Goal: Communication & Community: Answer question/provide support

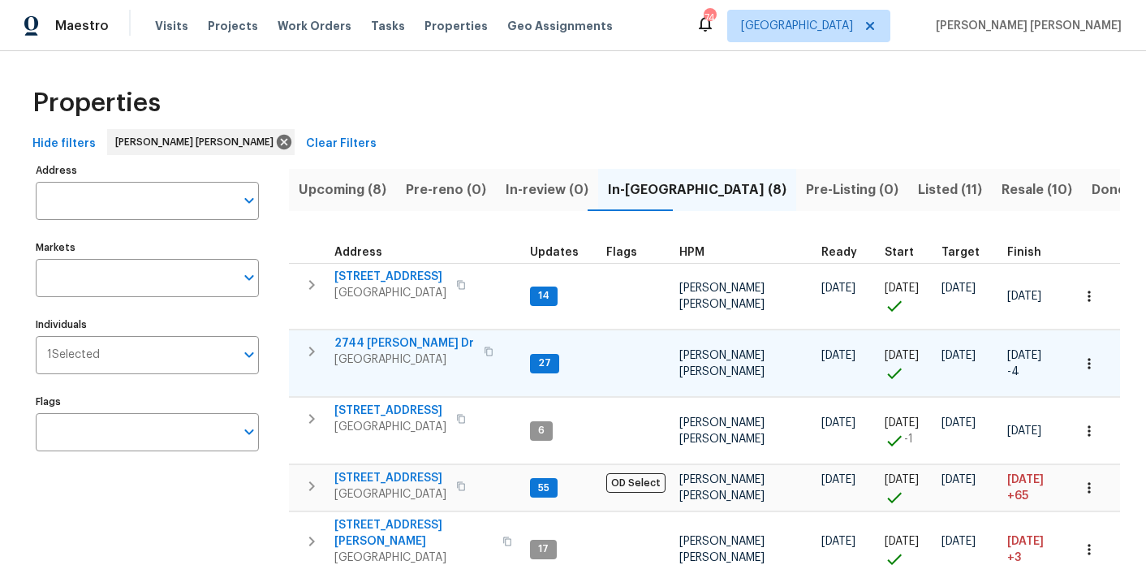
click at [391, 342] on span "2744 [PERSON_NAME] Dr" at bounding box center [405, 343] width 140 height 16
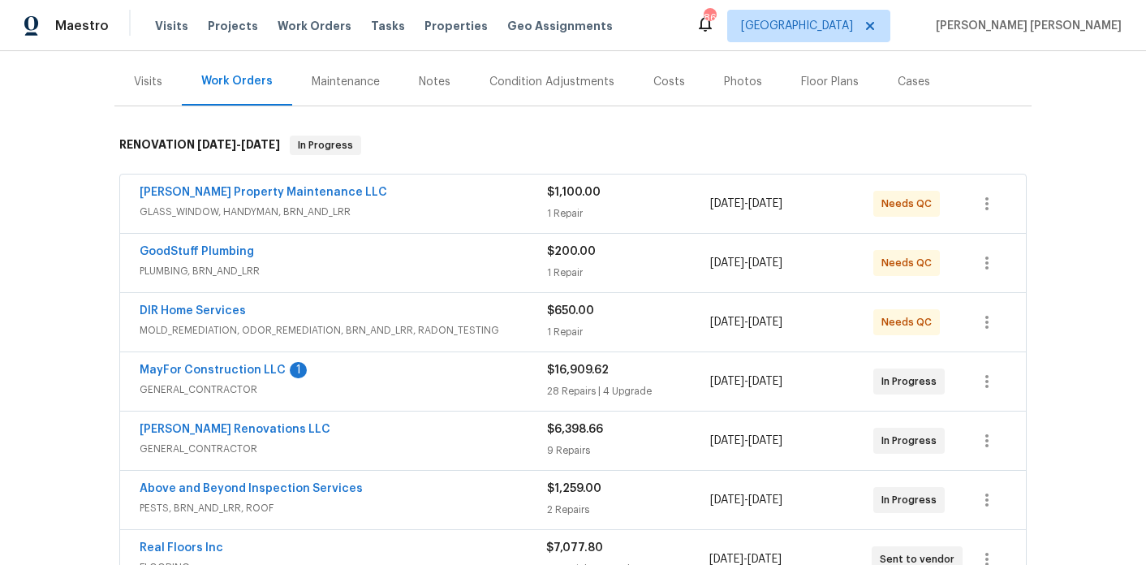
scroll to position [207, 0]
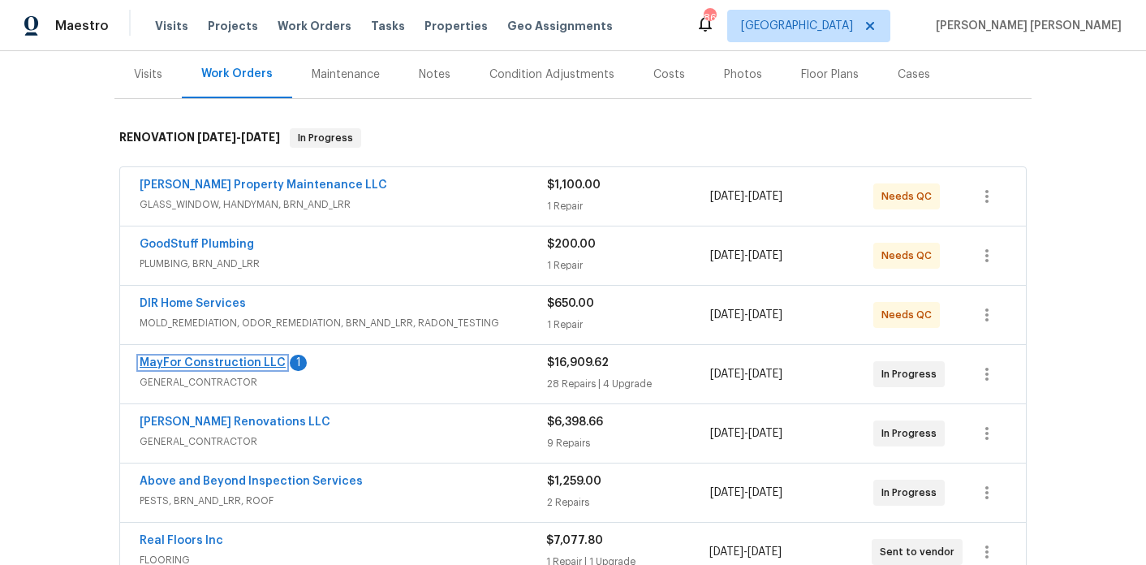
click at [218, 357] on link "MayFor Construction LLC" at bounding box center [213, 362] width 146 height 11
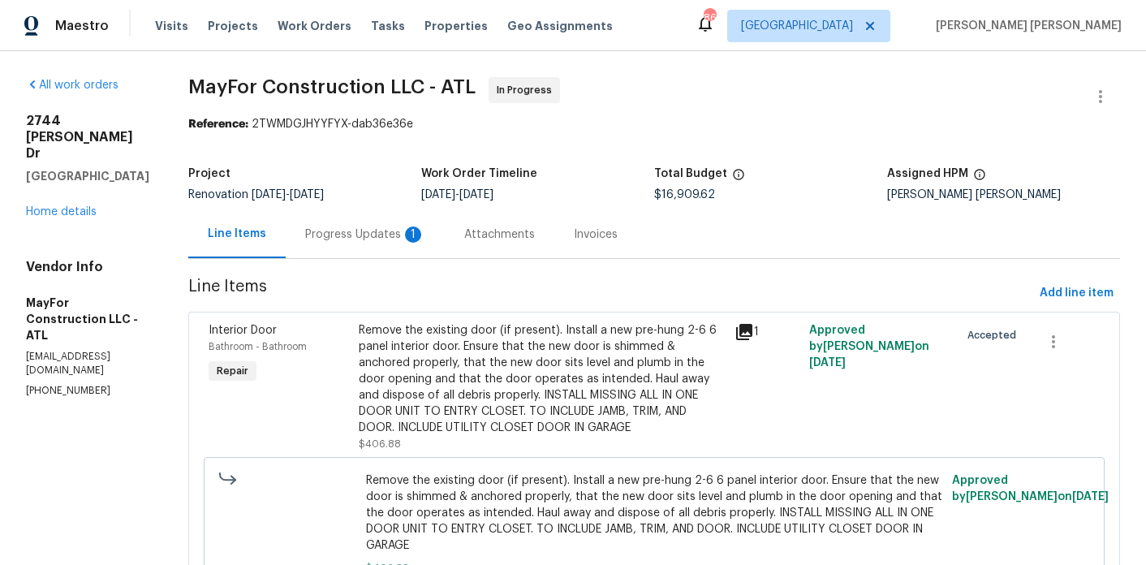
click at [407, 232] on div "Progress Updates 1" at bounding box center [365, 235] width 120 height 16
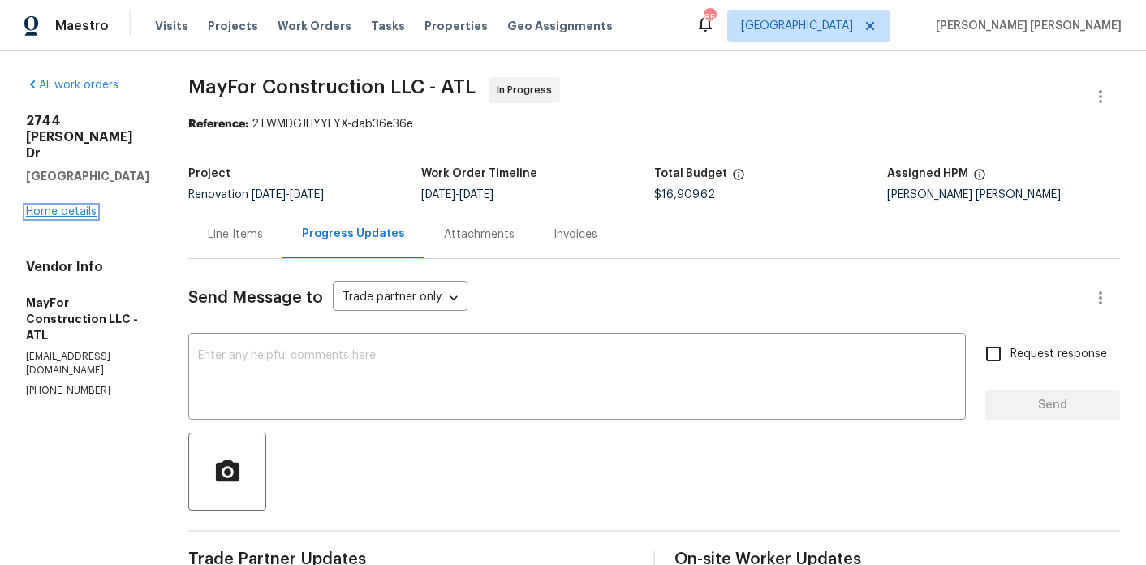
click at [55, 206] on link "Home details" at bounding box center [61, 211] width 71 height 11
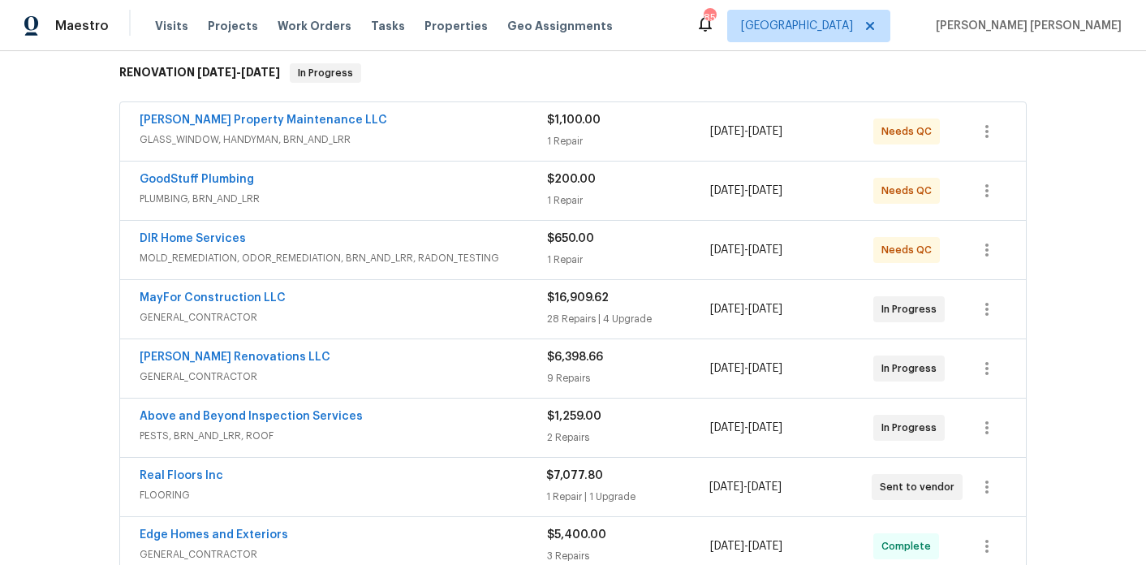
scroll to position [275, 0]
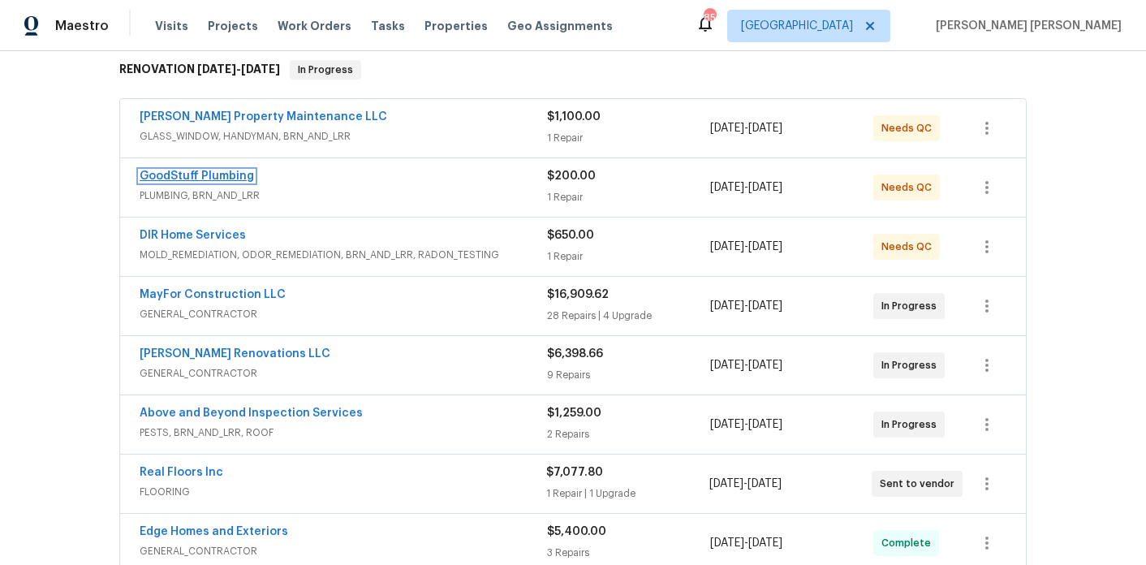
click at [223, 171] on link "GoodStuff Plumbing" at bounding box center [197, 176] width 114 height 11
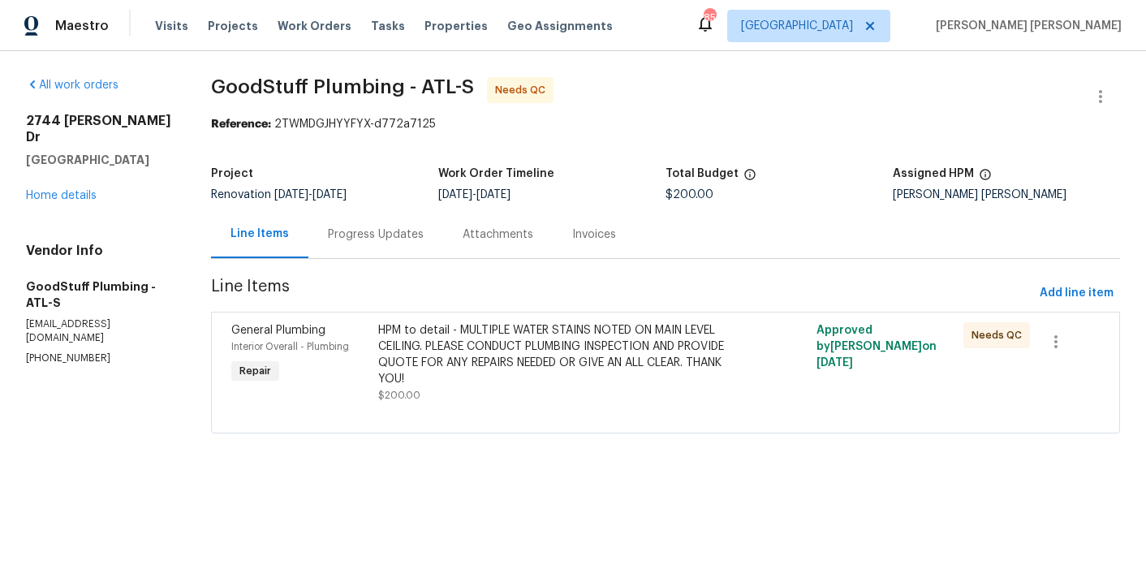
click at [402, 230] on div "Progress Updates" at bounding box center [376, 235] width 96 height 16
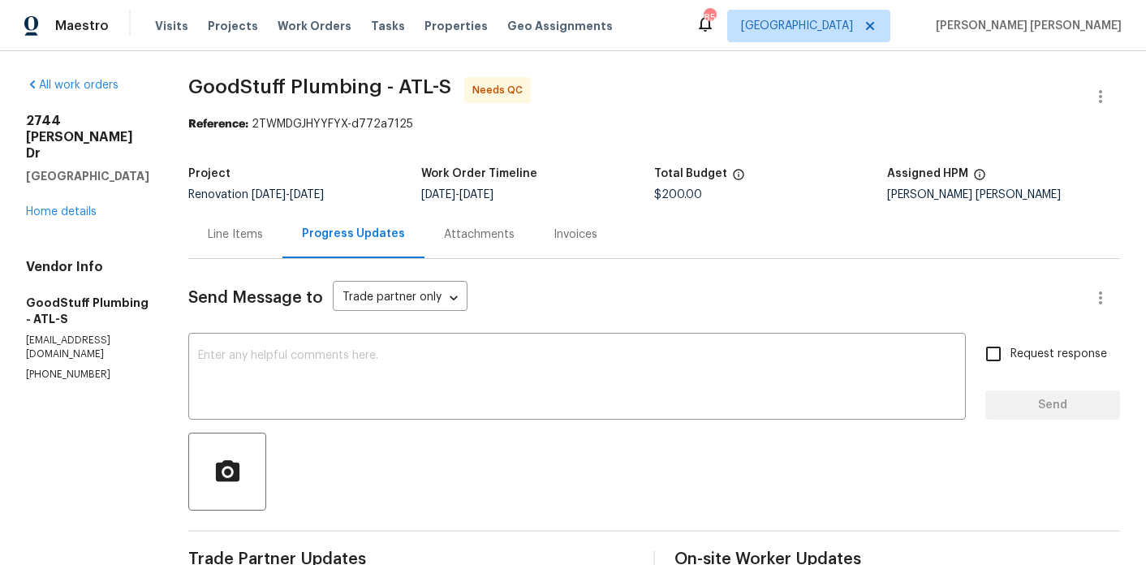
click at [263, 230] on div "Line Items" at bounding box center [235, 235] width 55 height 16
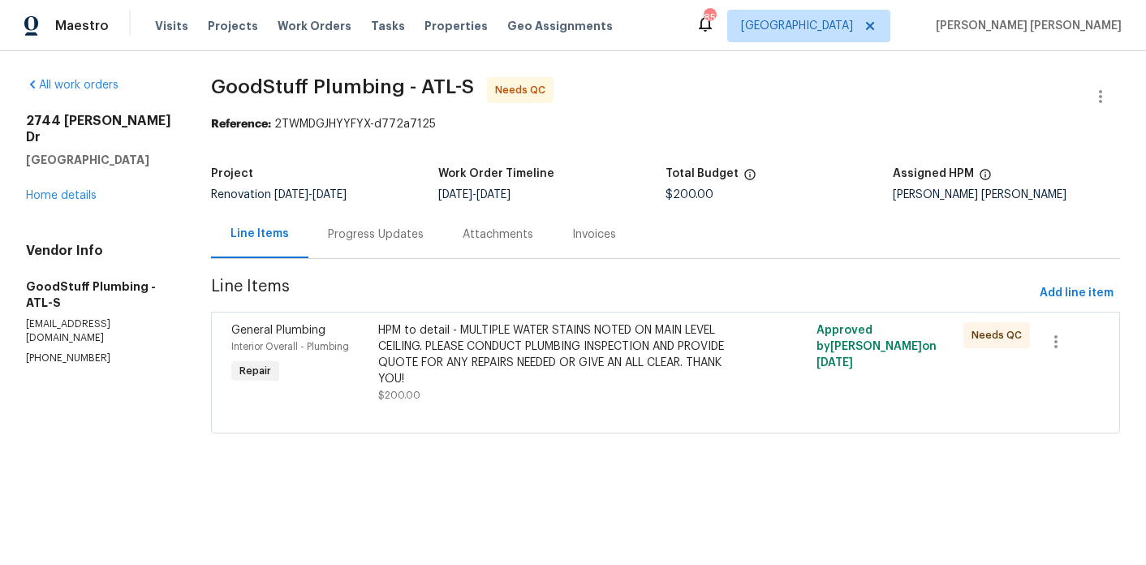
click at [440, 334] on div "HPM to detail - MULTIPLE WATER STAINS NOTED ON MAIN LEVEL CEILING. PLEASE CONDU…" at bounding box center [556, 354] width 356 height 65
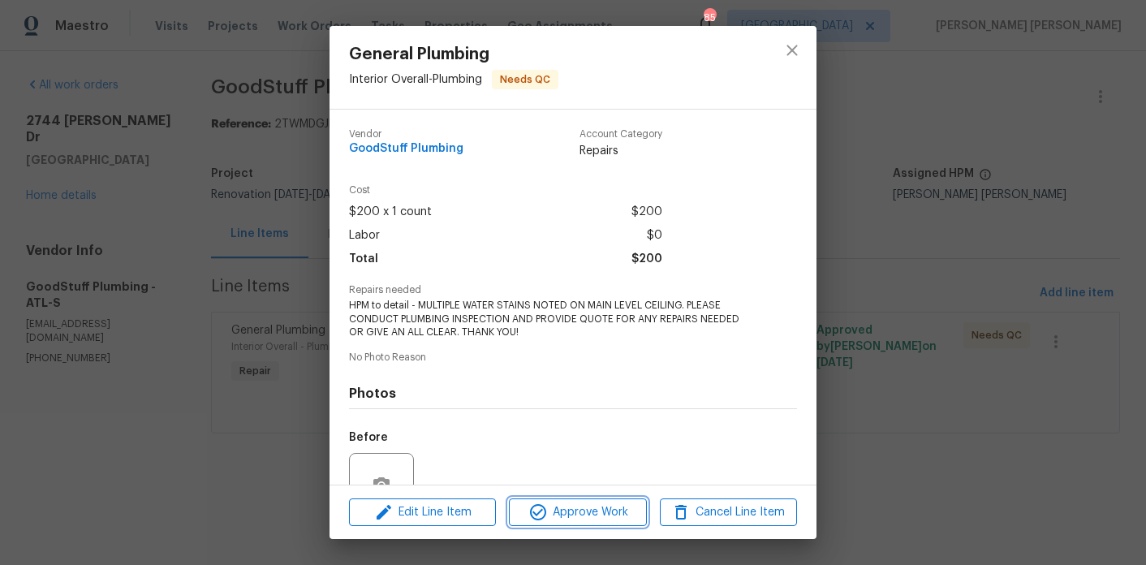
click at [569, 524] on button "Approve Work" at bounding box center [577, 513] width 137 height 28
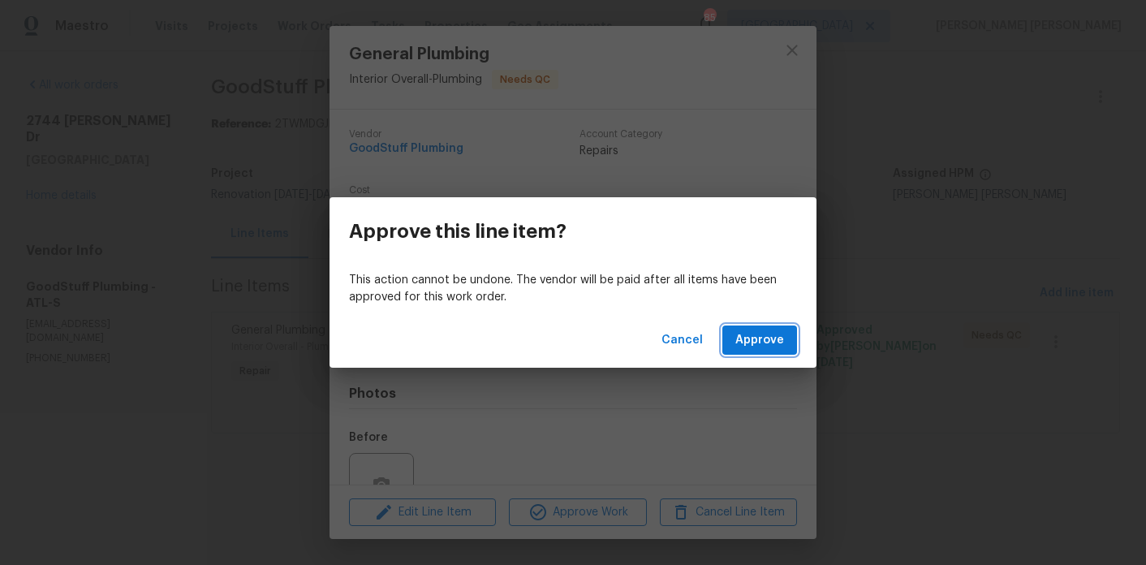
click at [778, 348] on span "Approve" at bounding box center [760, 340] width 49 height 20
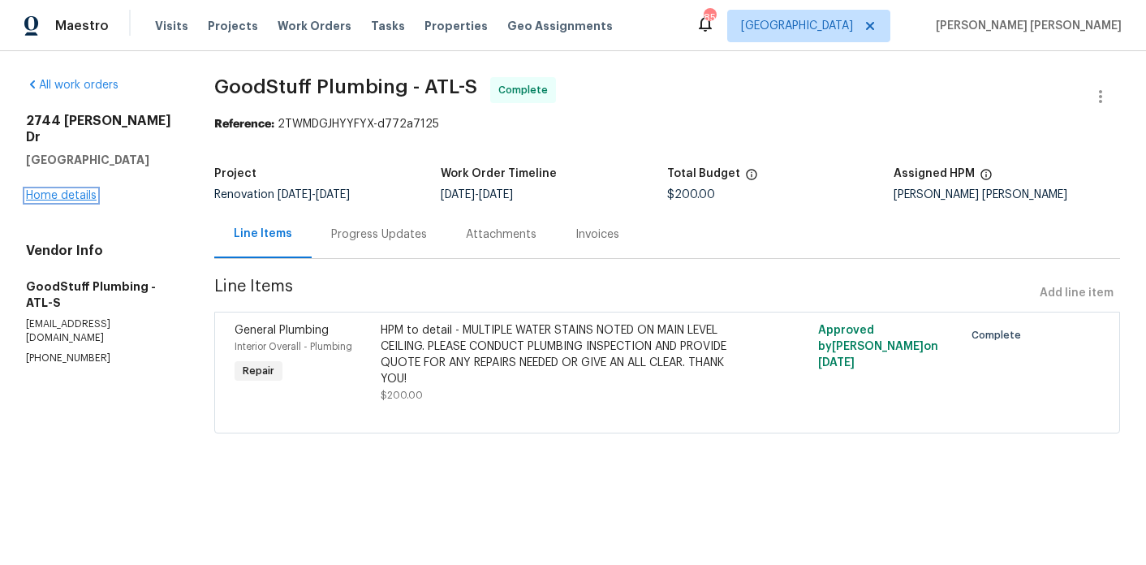
click at [67, 190] on link "Home details" at bounding box center [61, 195] width 71 height 11
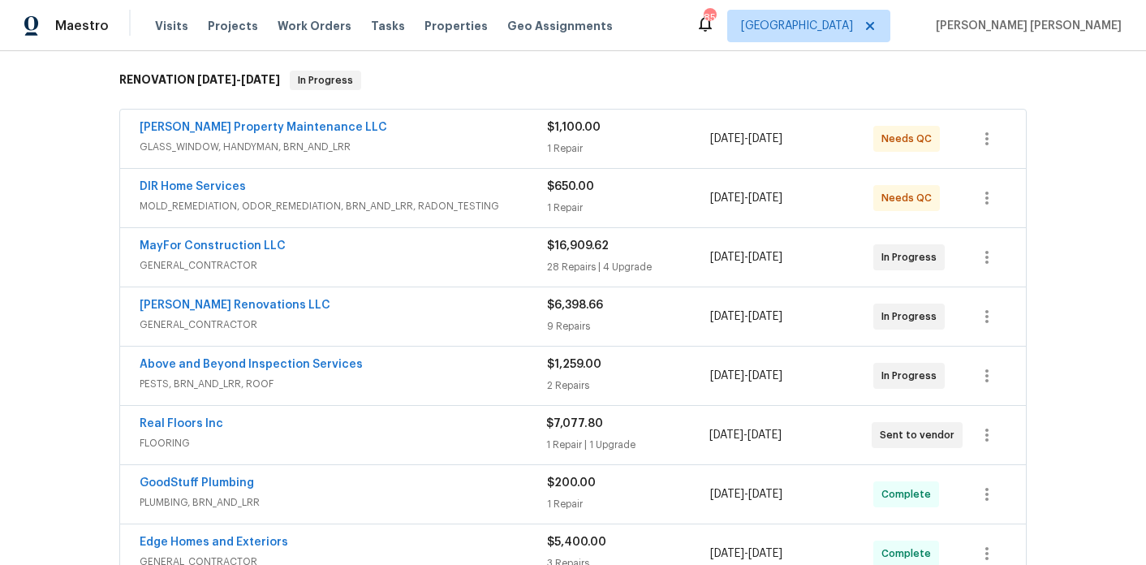
scroll to position [270, 0]
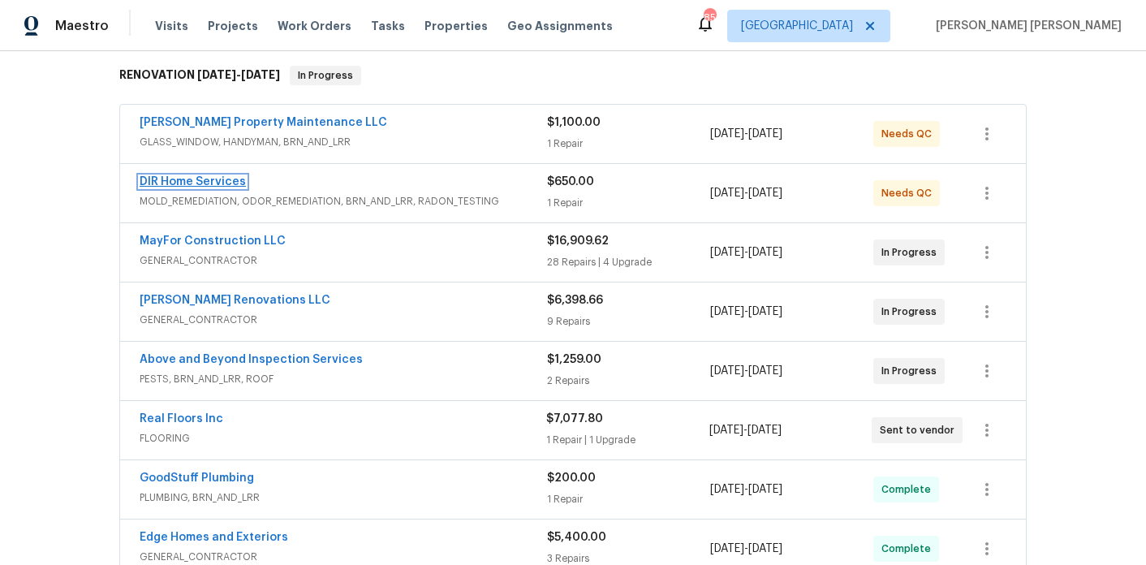
click at [213, 176] on link "DIR Home Services" at bounding box center [193, 181] width 106 height 11
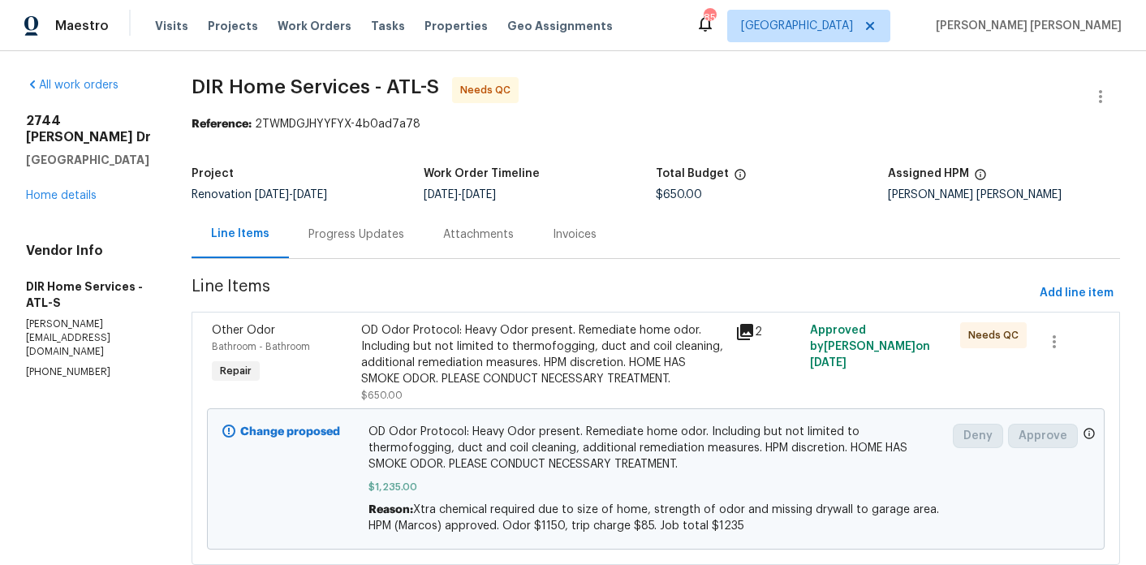
scroll to position [46, 0]
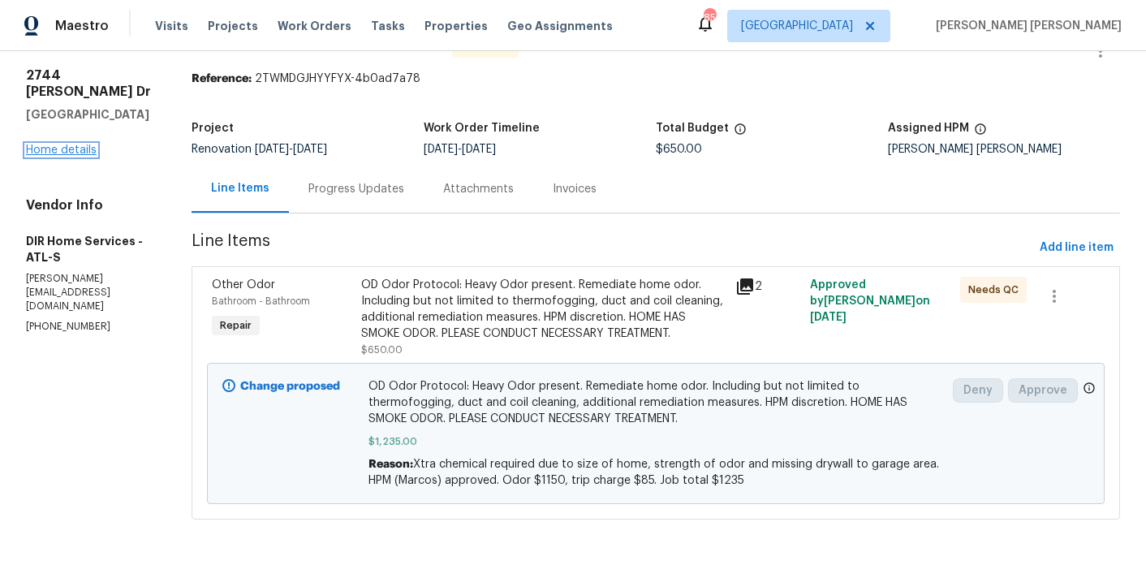
click at [88, 145] on link "Home details" at bounding box center [61, 150] width 71 height 11
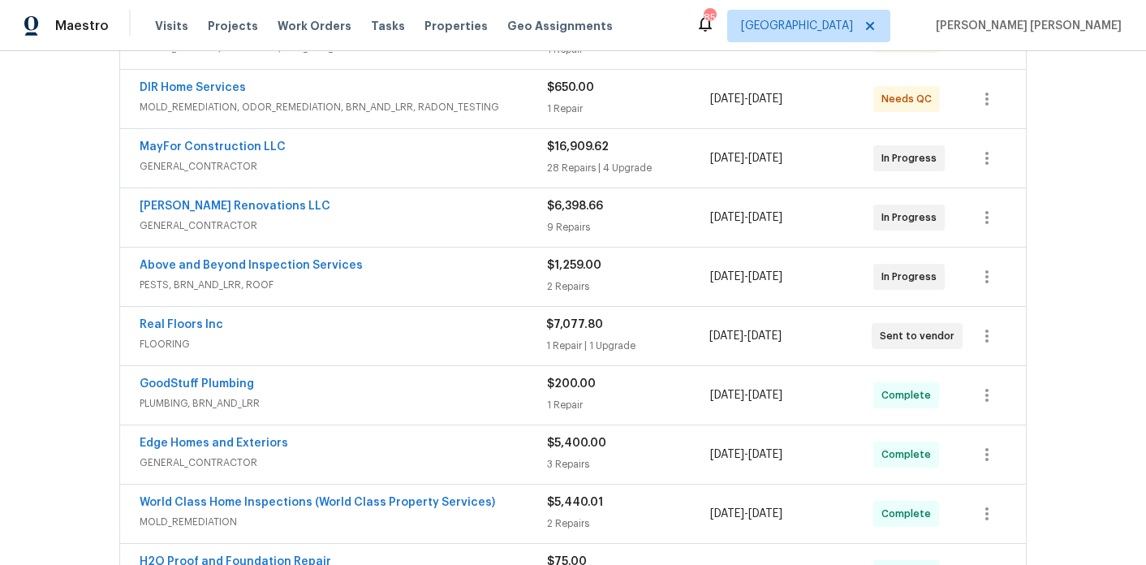
scroll to position [368, 0]
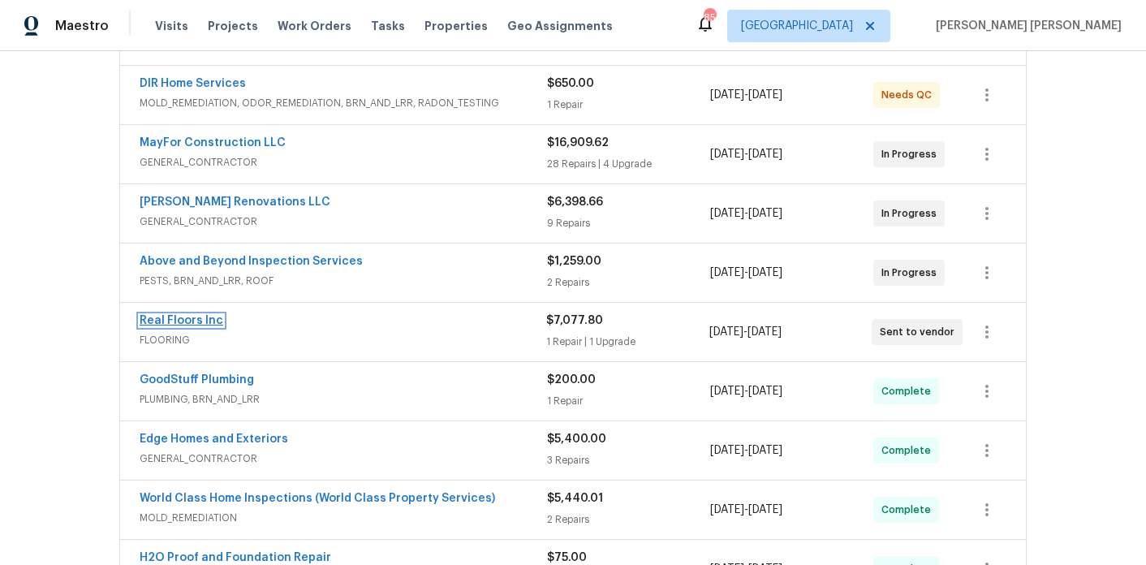
click at [192, 315] on link "Real Floors Inc" at bounding box center [182, 320] width 84 height 11
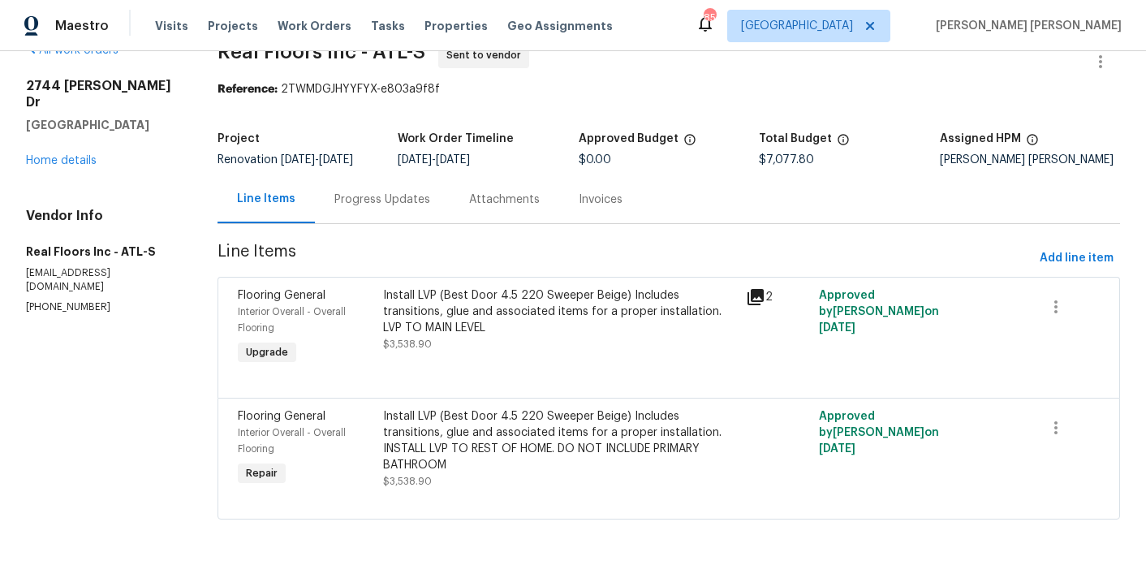
scroll to position [48, 0]
click at [83, 155] on link "Home details" at bounding box center [61, 160] width 71 height 11
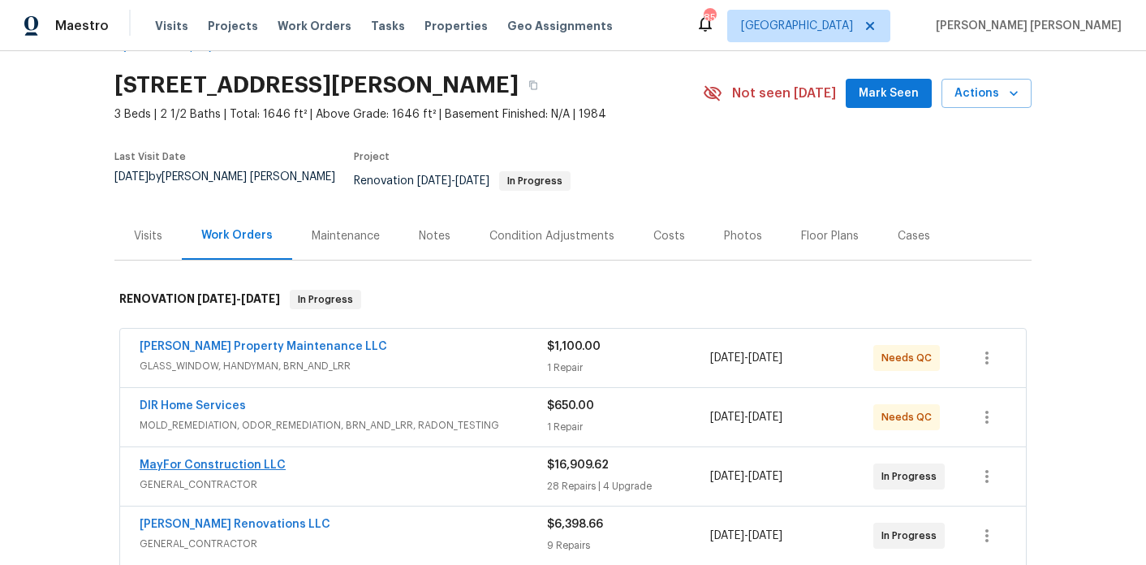
scroll to position [54, 0]
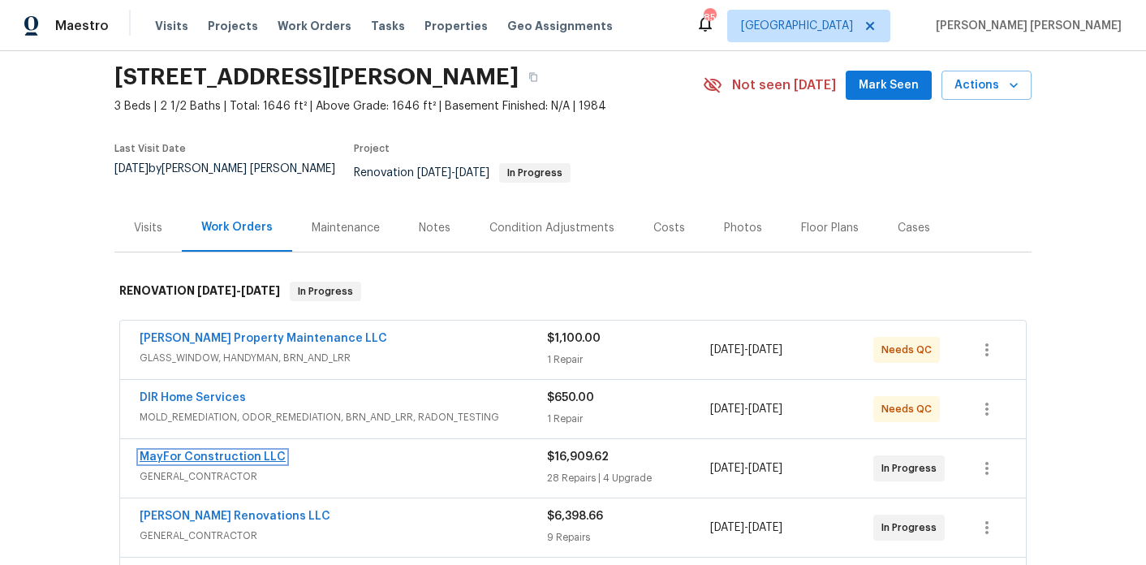
click at [214, 451] on link "MayFor Construction LLC" at bounding box center [213, 456] width 146 height 11
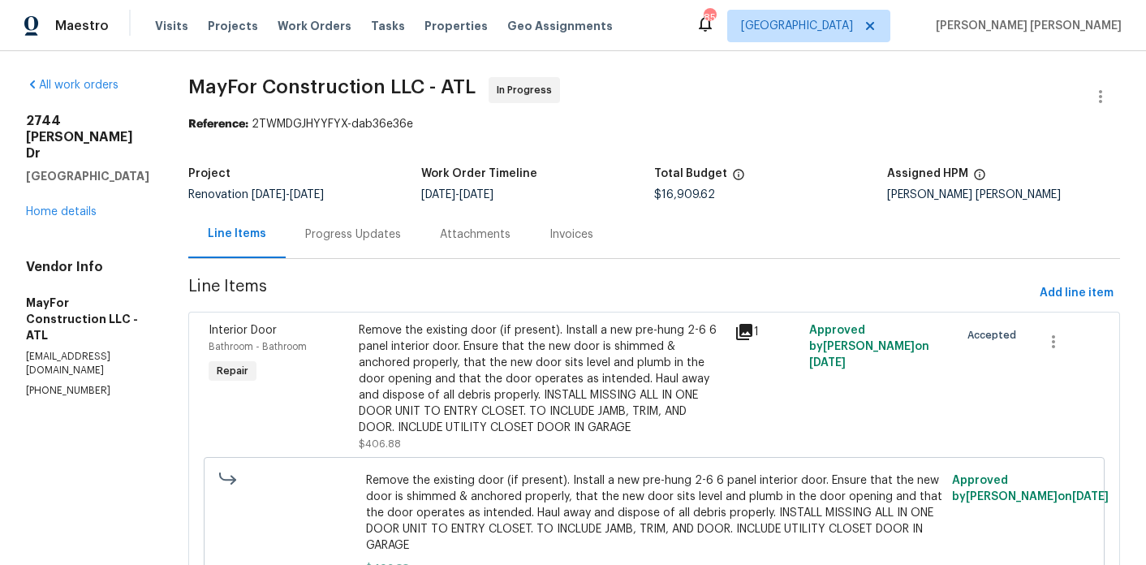
click at [399, 242] on div "Progress Updates" at bounding box center [353, 235] width 96 height 16
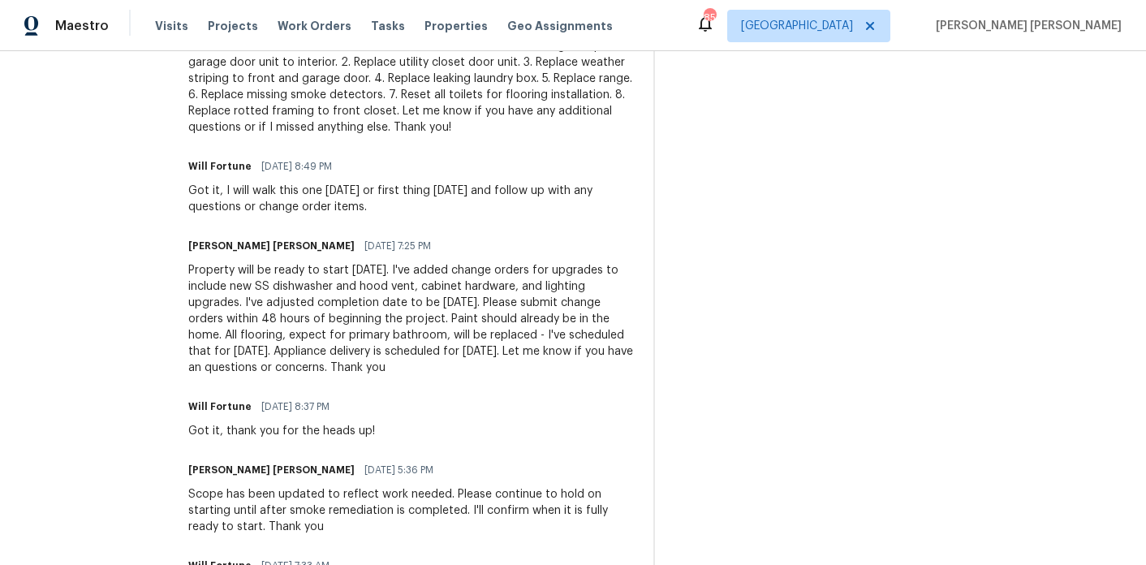
scroll to position [712, 0]
drag, startPoint x: 509, startPoint y: 350, endPoint x: 389, endPoint y: 351, distance: 120.2
click at [389, 351] on div "Property will be ready to start Saturday, October 11th. I've added change order…" at bounding box center [411, 318] width 446 height 114
copy div "Tuesday, October 21st."
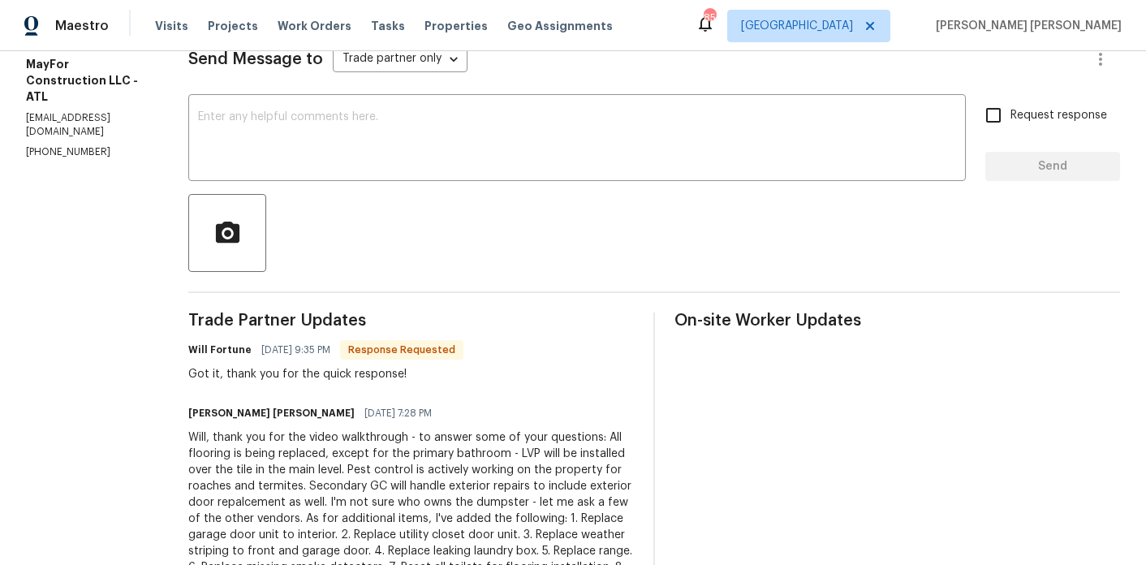
scroll to position [0, 0]
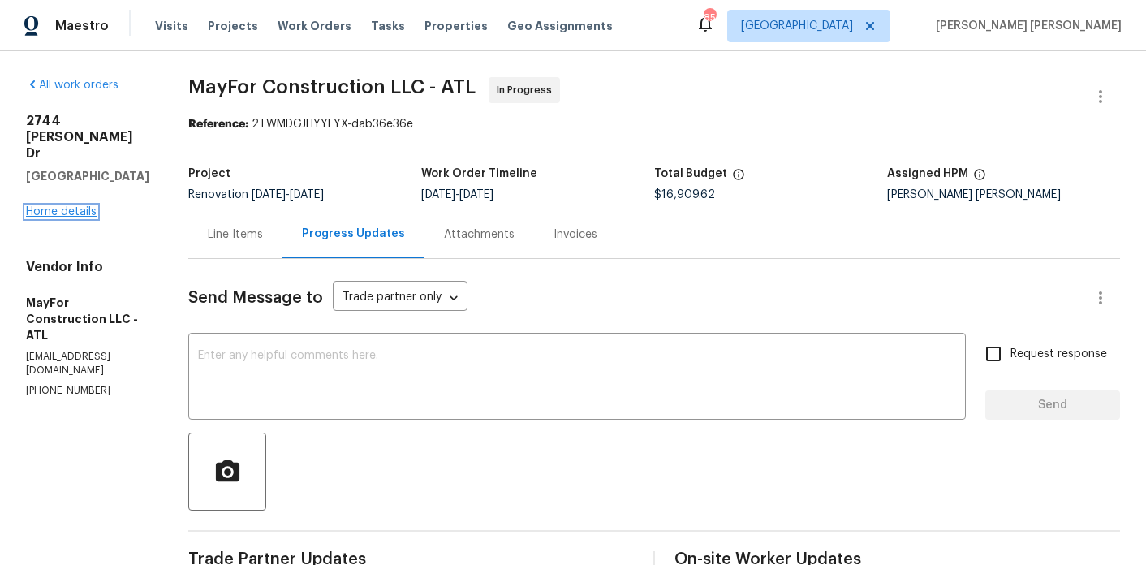
click at [28, 206] on link "Home details" at bounding box center [61, 211] width 71 height 11
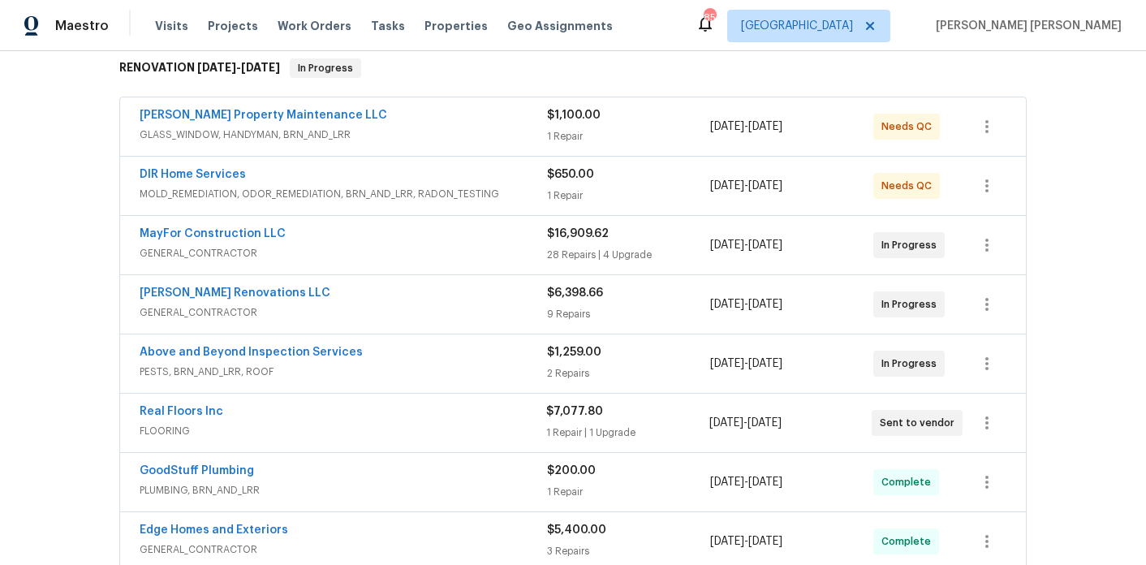
scroll to position [289, 0]
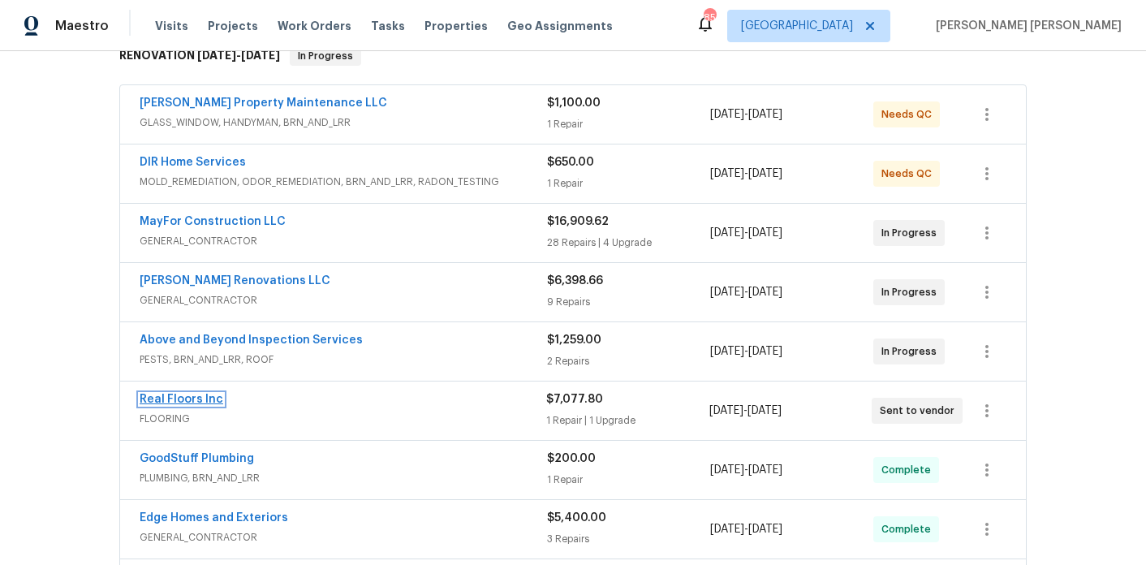
click at [186, 394] on link "Real Floors Inc" at bounding box center [182, 399] width 84 height 11
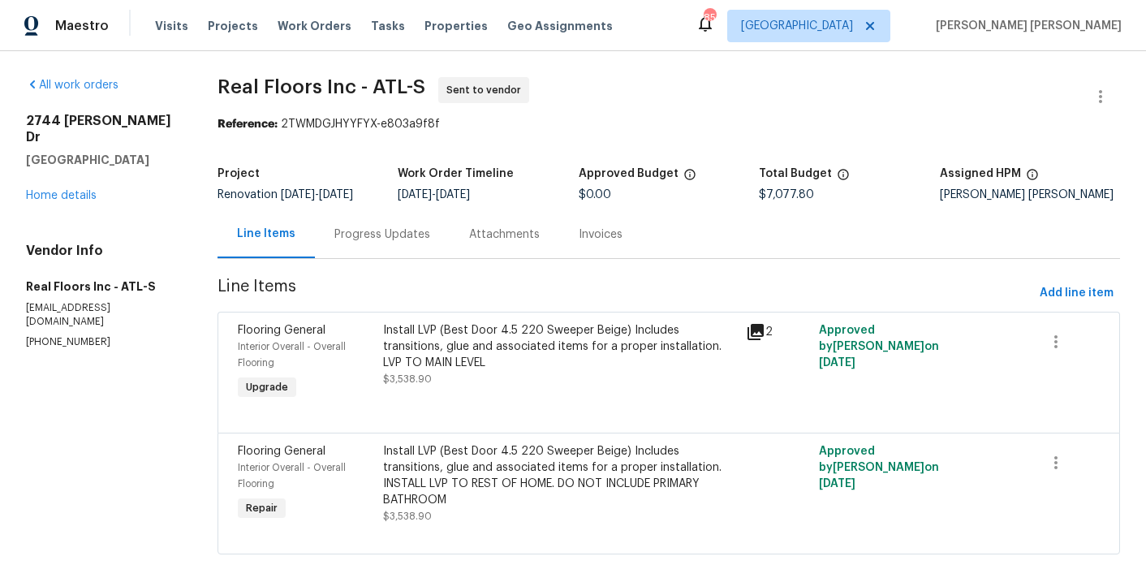
click at [366, 257] on div "Progress Updates" at bounding box center [382, 234] width 135 height 48
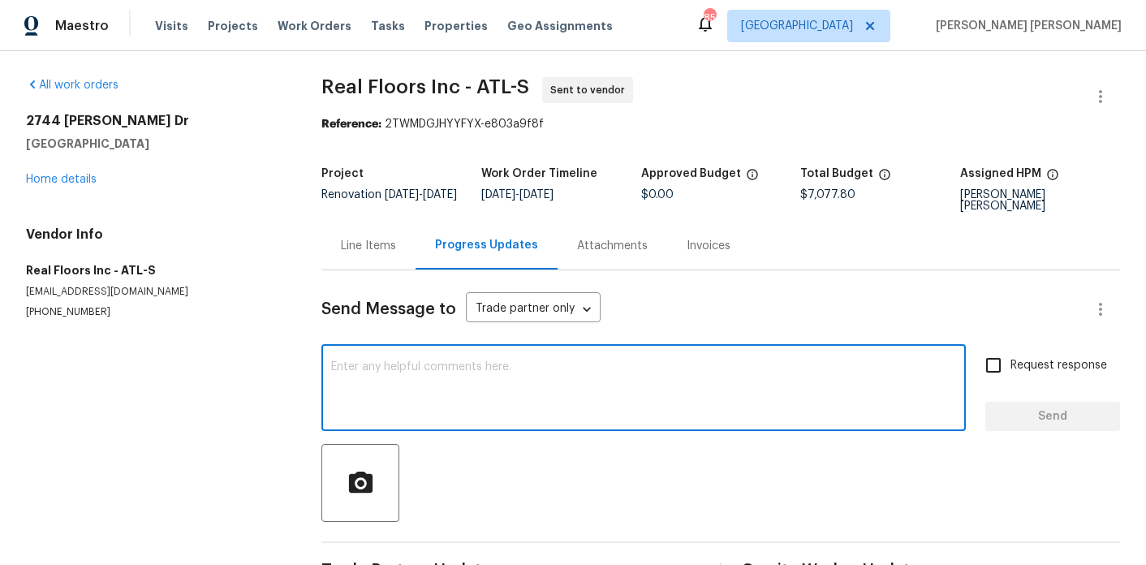
click at [442, 397] on textarea at bounding box center [643, 389] width 625 height 57
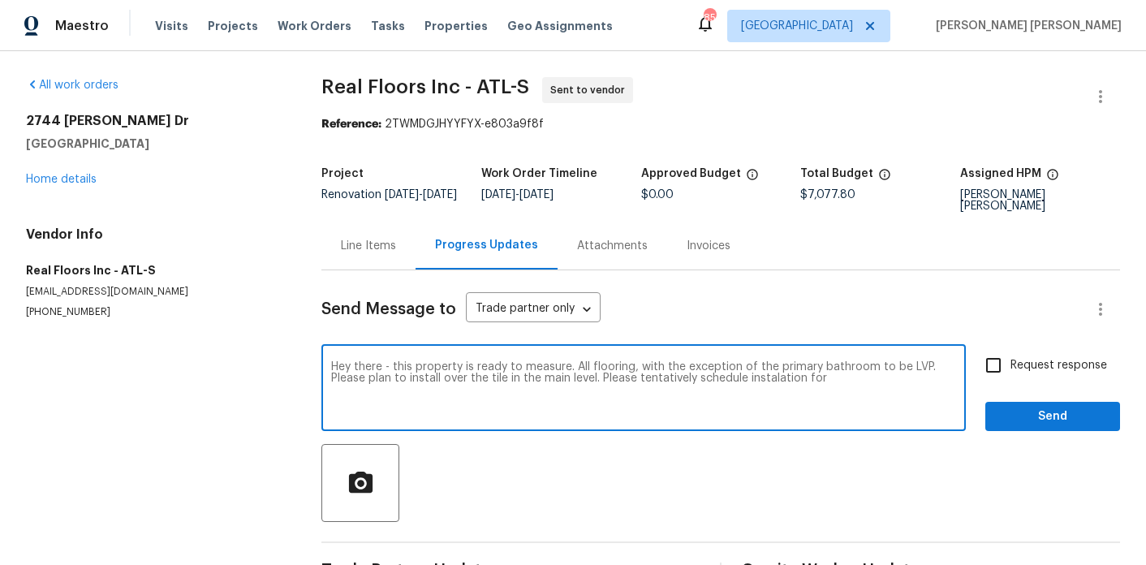
paste textarea "Tuesday, October 21st."
drag, startPoint x: 774, startPoint y: 375, endPoint x: 841, endPoint y: 104, distance: 279.4
click at [841, 104] on section "Real Floors Inc - ATL-S Sent to vendor Reference: 2TWMDGJHYYFYX-e803a9f8f Proje…" at bounding box center [721, 333] width 799 height 512
type textarea "Hey there - this property is ready to measure. All flooring, with the exception…"
click at [997, 369] on input "Request response" at bounding box center [994, 365] width 34 height 34
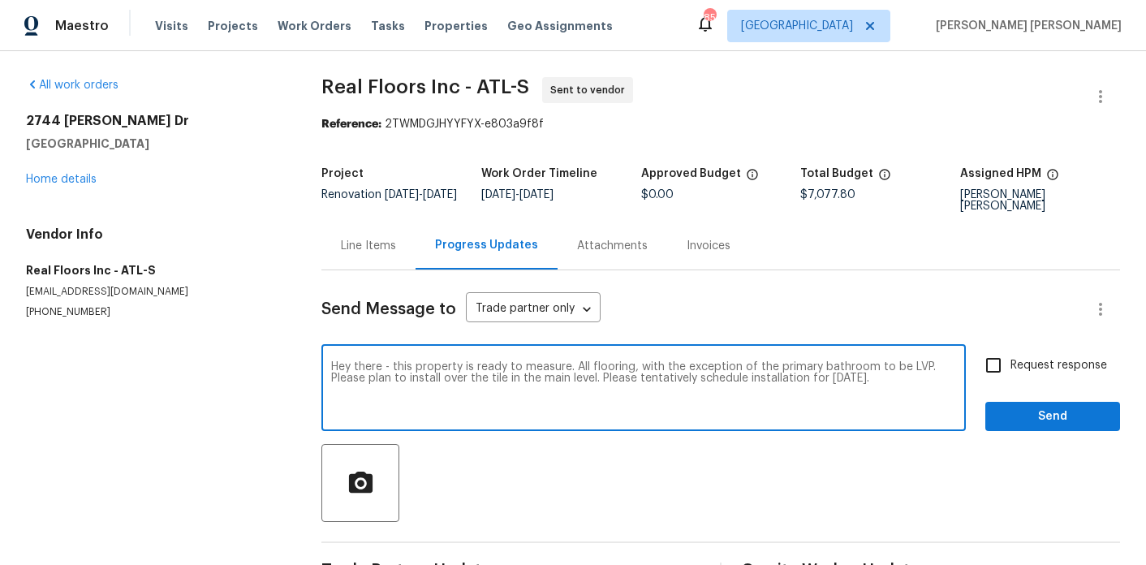
checkbox input "true"
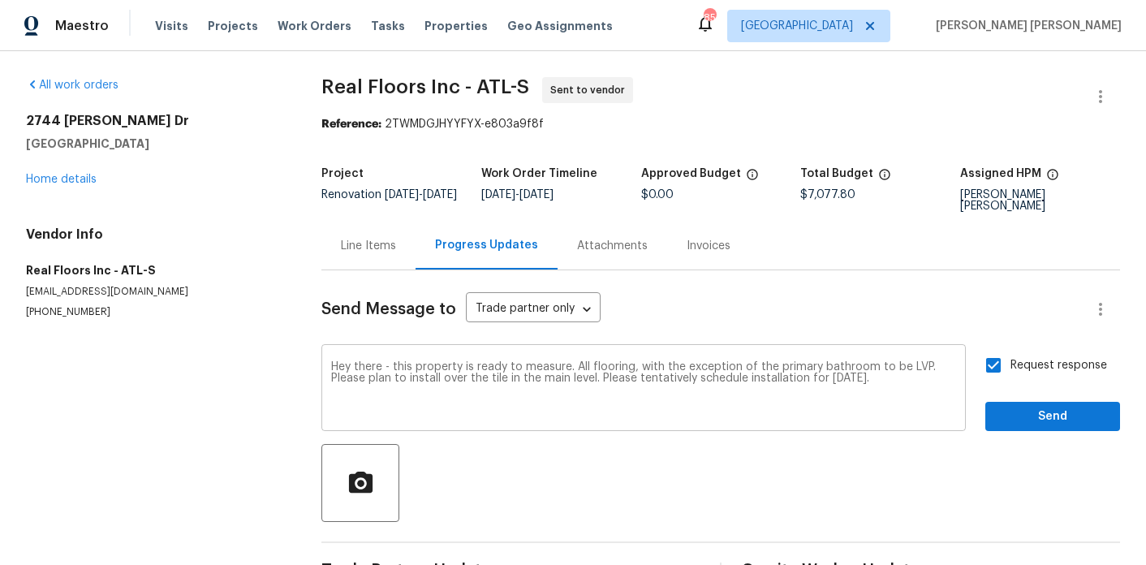
click at [966, 390] on div "Hey there - this property is ready to measure. All flooring, with the exception…" at bounding box center [644, 389] width 645 height 83
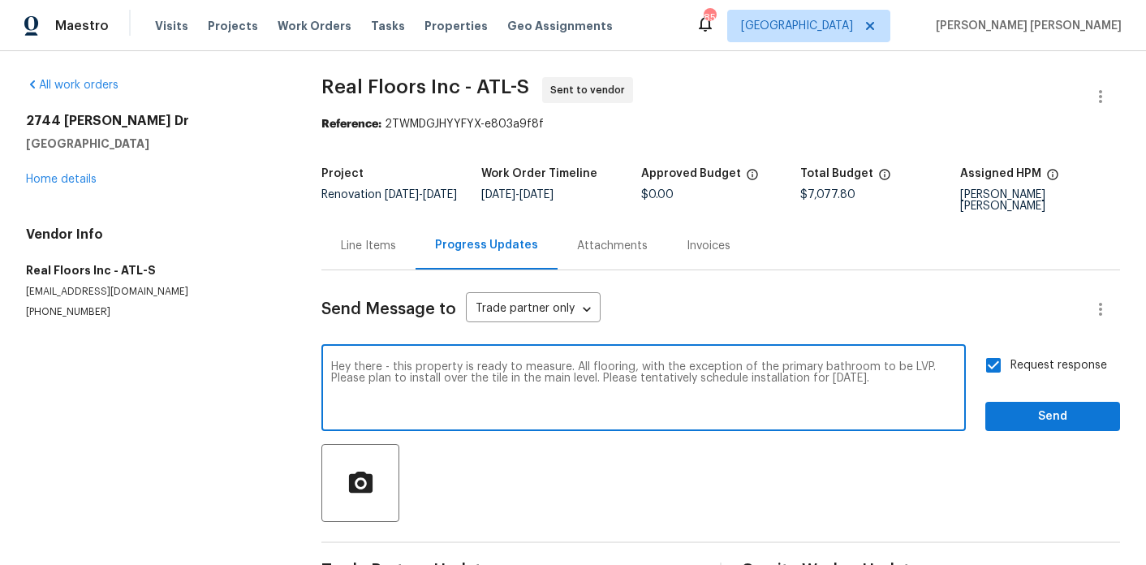
click at [957, 383] on div "Hey there - this property is ready to measure. All flooring, with the exception…" at bounding box center [644, 389] width 645 height 83
click at [945, 376] on textarea "Hey there - this property is ready to measure. All flooring, with the exception…" at bounding box center [643, 389] width 625 height 57
type textarea "Hey there - this property is ready to measure. All flooring, with the exception…"
click at [1053, 416] on span "Send" at bounding box center [1053, 417] width 109 height 20
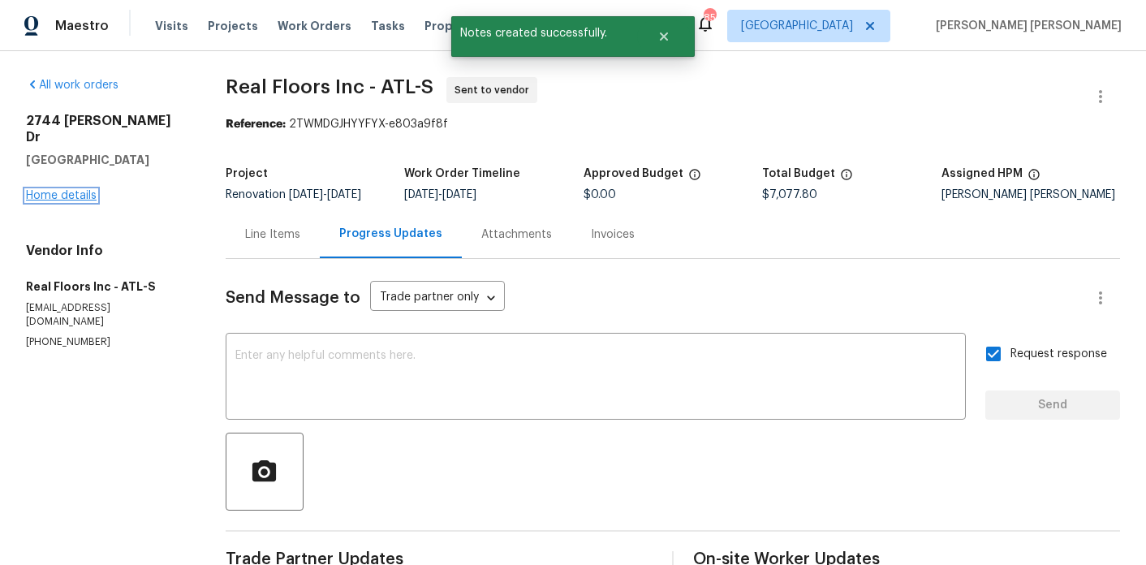
click at [42, 190] on link "Home details" at bounding box center [61, 195] width 71 height 11
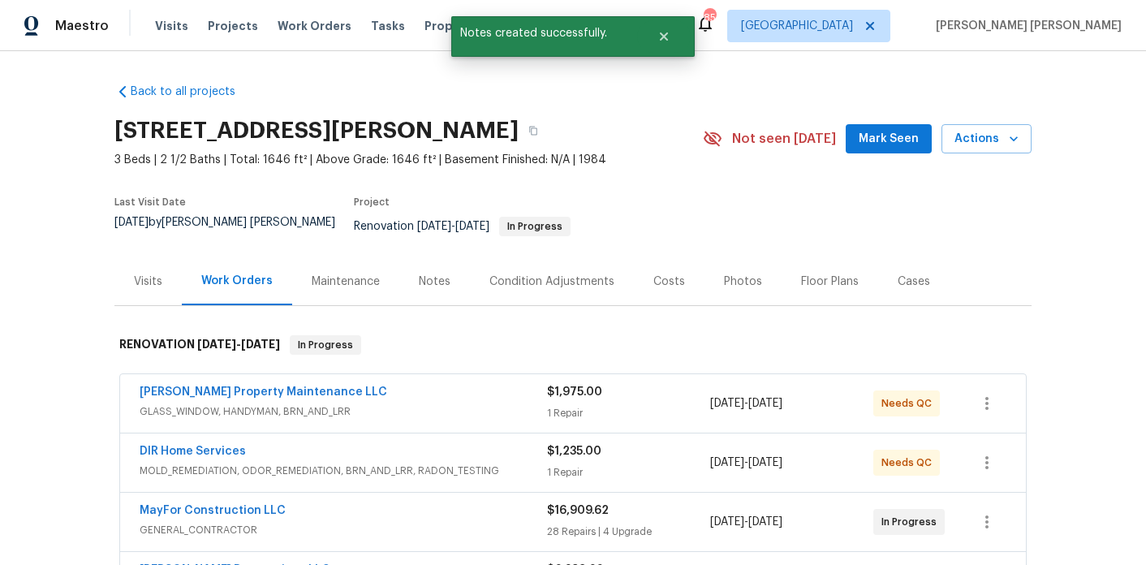
click at [423, 274] on div "Notes" at bounding box center [435, 282] width 32 height 16
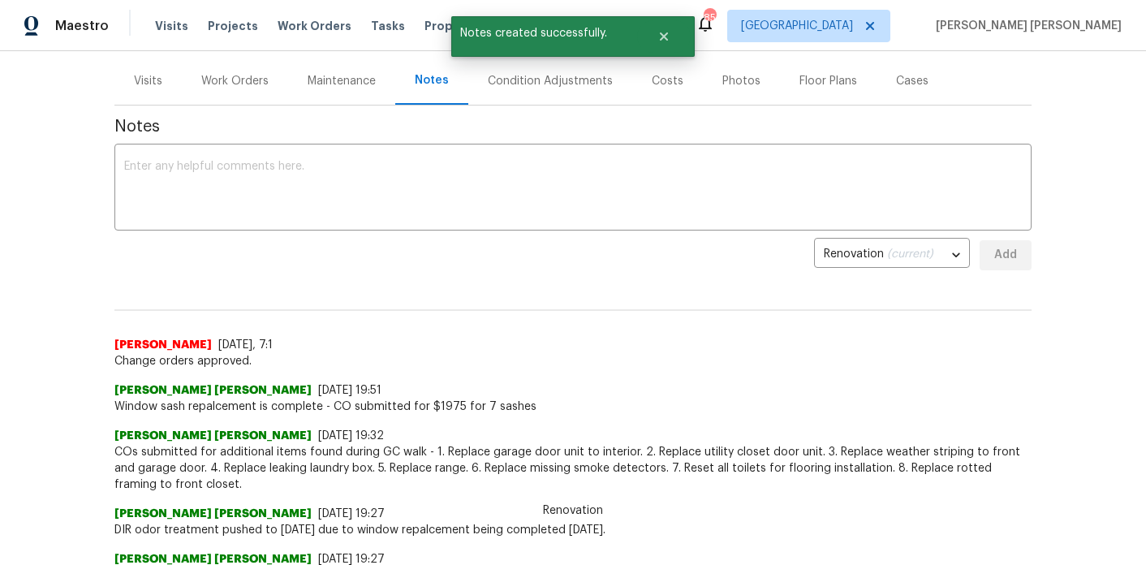
scroll to position [52, 0]
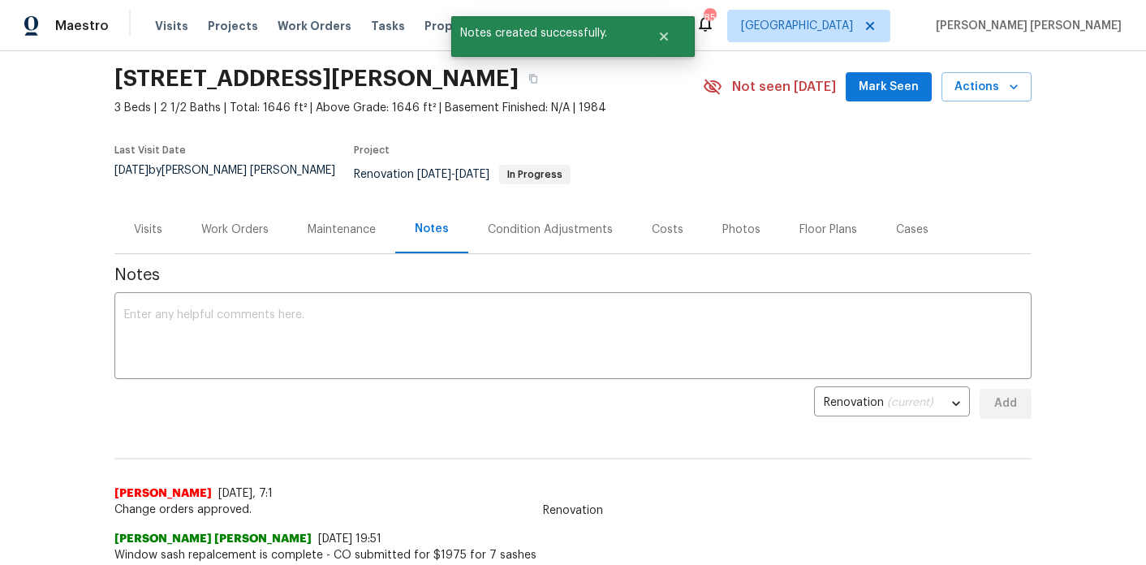
click at [256, 222] on div "Work Orders" at bounding box center [234, 230] width 67 height 16
